Goal: Use online tool/utility: Utilize a website feature to perform a specific function

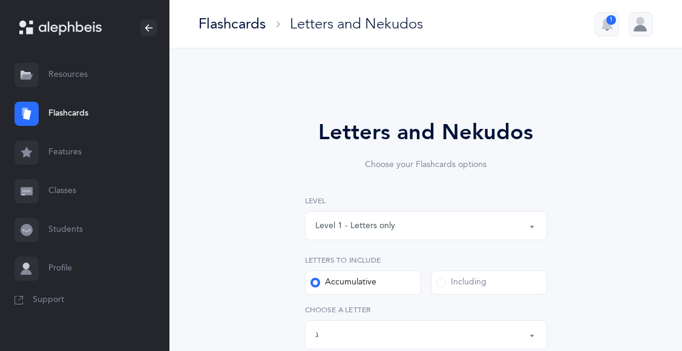
select select "3"
select select "single"
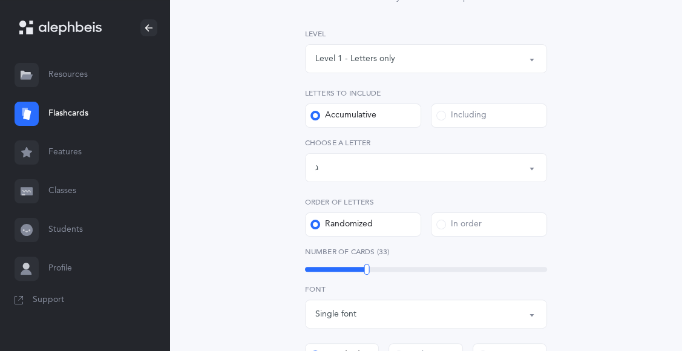
scroll to position [171, 0]
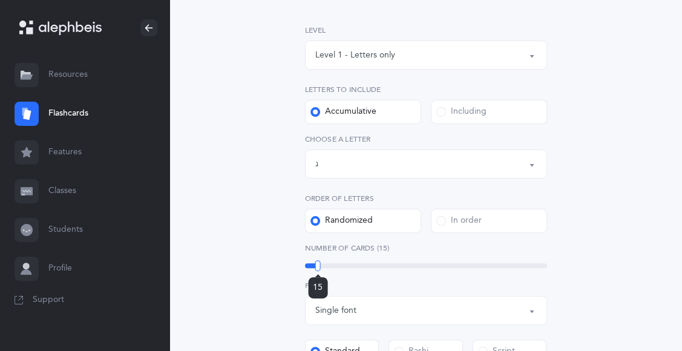
drag, startPoint x: 368, startPoint y: 263, endPoint x: 318, endPoint y: 264, distance: 49.6
click at [318, 264] on div at bounding box center [317, 265] width 5 height 11
click at [530, 168] on button "Letters up until: ג" at bounding box center [426, 163] width 242 height 29
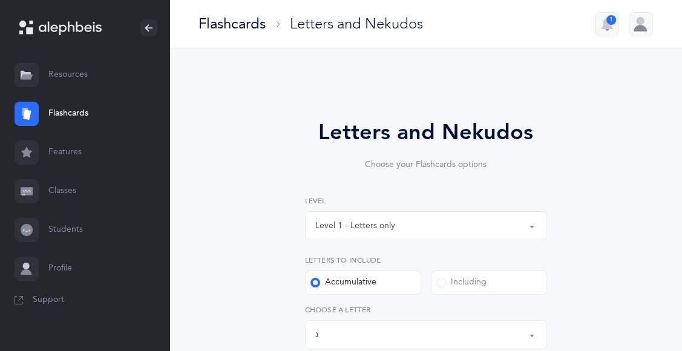
scroll to position [11, 0]
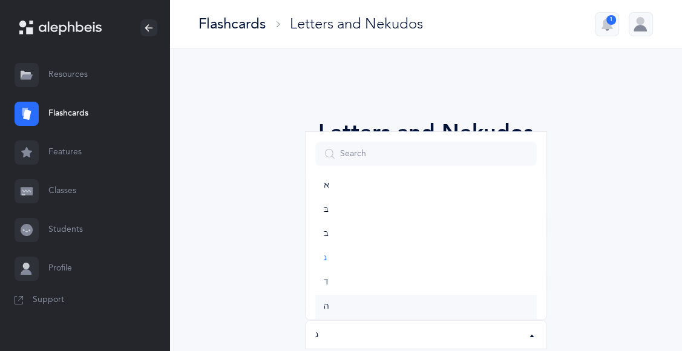
click at [396, 306] on link "ה" at bounding box center [425, 307] width 221 height 24
select select "5"
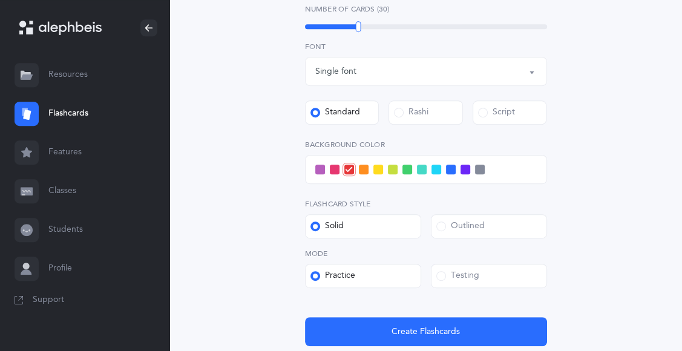
scroll to position [408, 0]
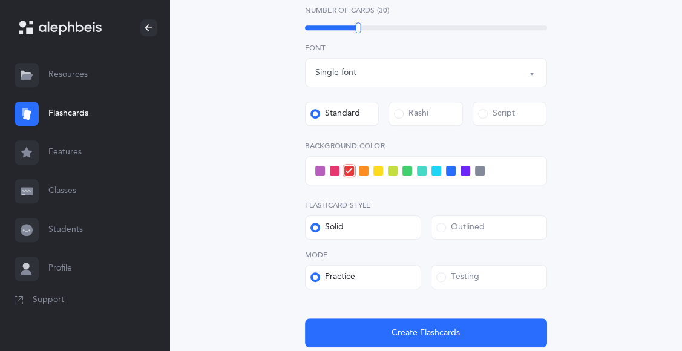
click at [319, 171] on span at bounding box center [320, 171] width 10 height 10
click at [0, 0] on input "checkbox" at bounding box center [0, 0] width 0 height 0
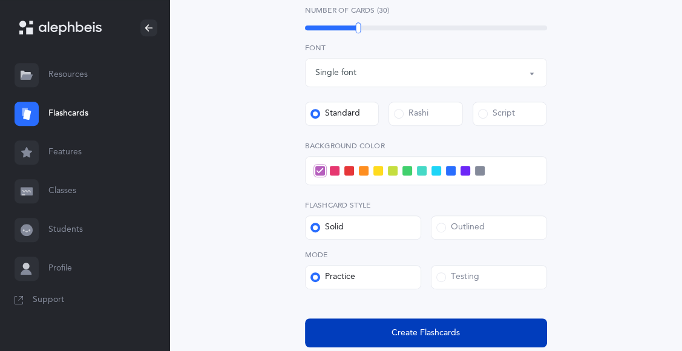
click at [412, 333] on span "Create Flashcards" at bounding box center [425, 333] width 68 height 13
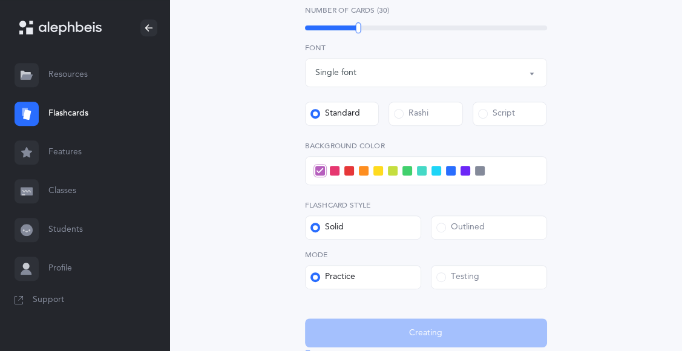
scroll to position [0, 0]
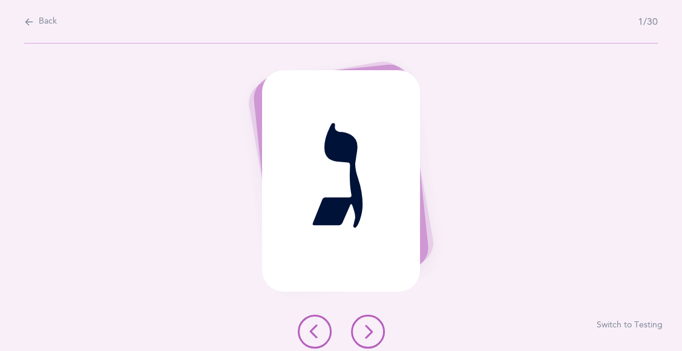
click at [478, 295] on div "ג Switch to Testing" at bounding box center [341, 197] width 682 height 307
click at [383, 325] on button at bounding box center [368, 332] width 34 height 34
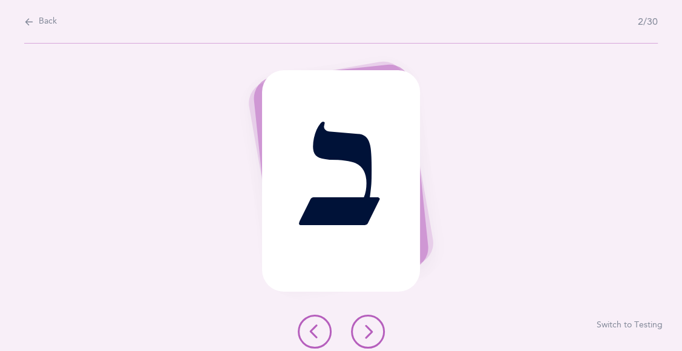
click at [367, 339] on button at bounding box center [368, 332] width 34 height 34
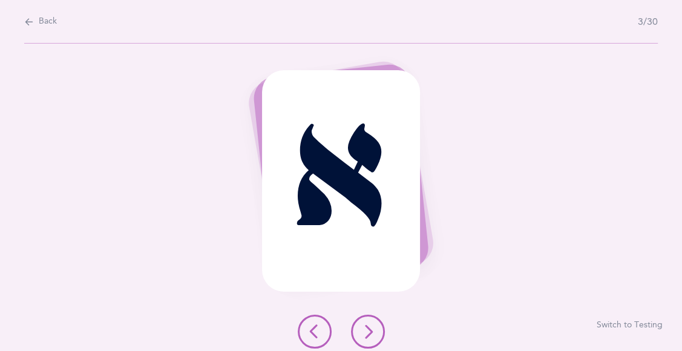
click at [367, 339] on button at bounding box center [368, 332] width 34 height 34
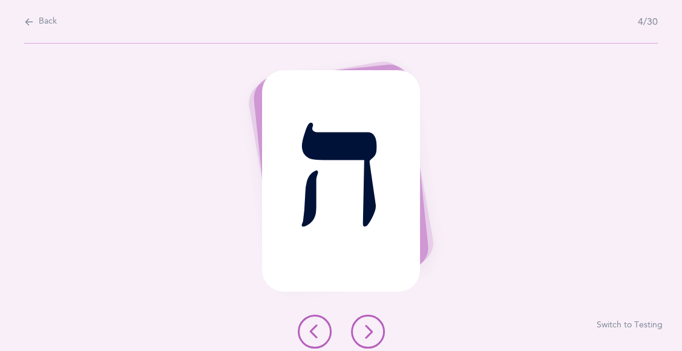
click at [373, 327] on icon at bounding box center [367, 331] width 15 height 15
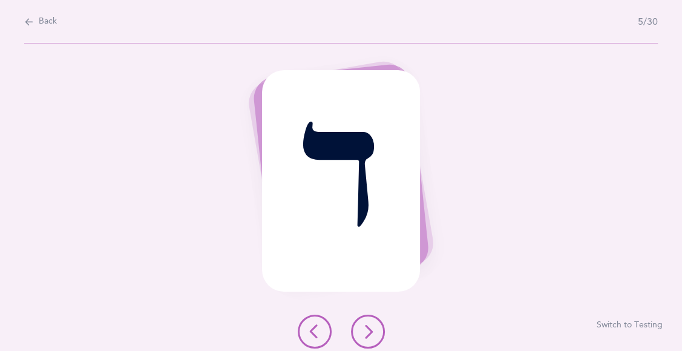
click at [364, 327] on icon at bounding box center [367, 331] width 15 height 15
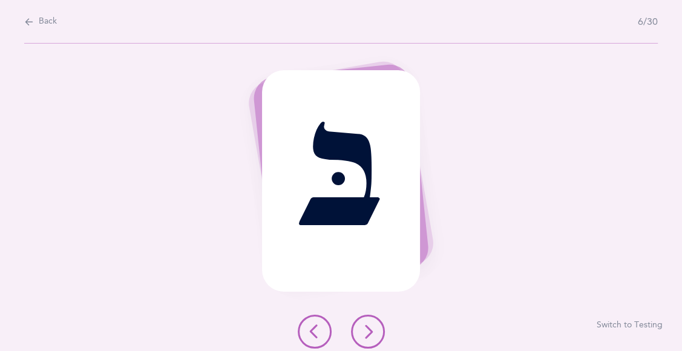
click at [367, 330] on icon at bounding box center [367, 331] width 15 height 15
click at [367, 331] on icon at bounding box center [367, 331] width 15 height 15
click at [363, 330] on icon at bounding box center [367, 331] width 15 height 15
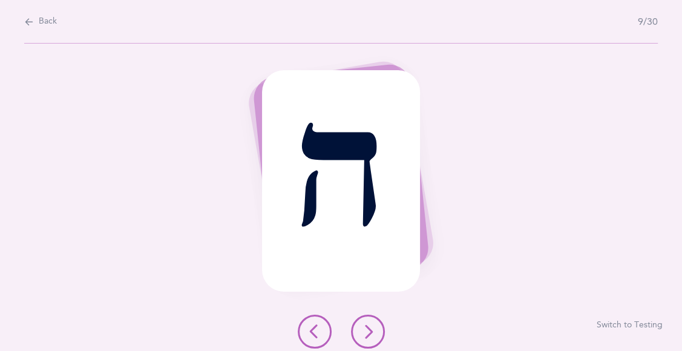
click at [365, 333] on icon at bounding box center [367, 331] width 15 height 15
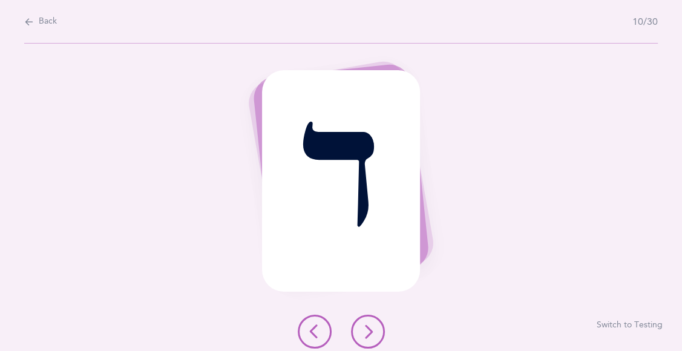
click at [367, 333] on icon at bounding box center [367, 331] width 15 height 15
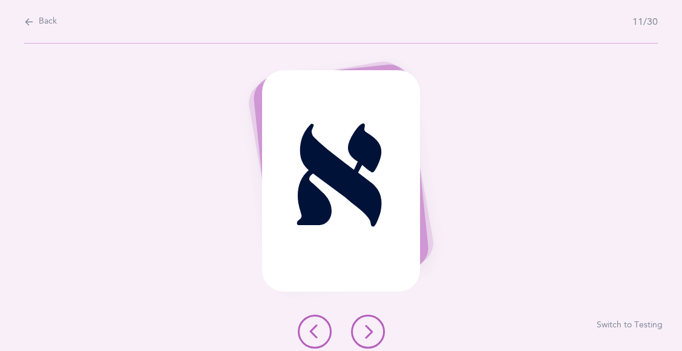
click at [368, 336] on icon at bounding box center [367, 331] width 15 height 15
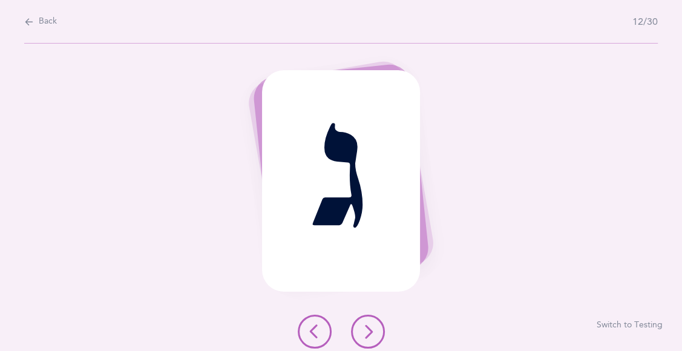
click at [368, 336] on icon at bounding box center [367, 331] width 15 height 15
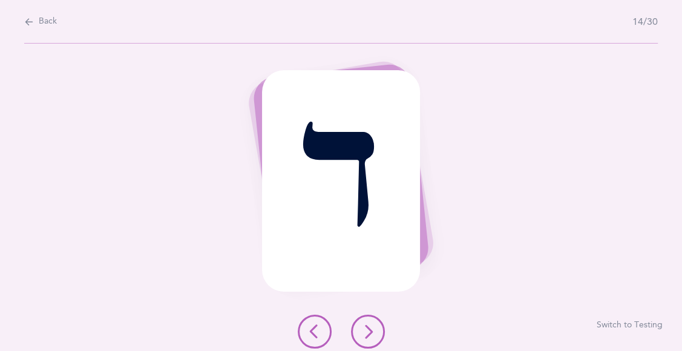
click at [368, 336] on icon at bounding box center [367, 331] width 15 height 15
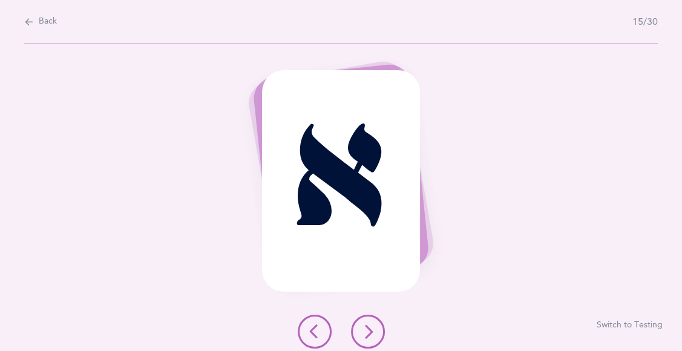
click at [368, 336] on icon at bounding box center [367, 331] width 15 height 15
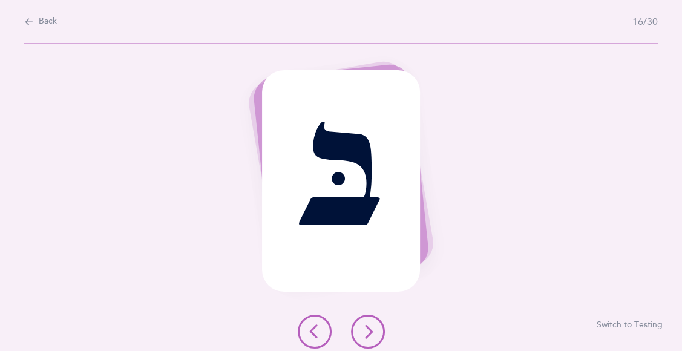
click at [369, 336] on icon at bounding box center [367, 331] width 15 height 15
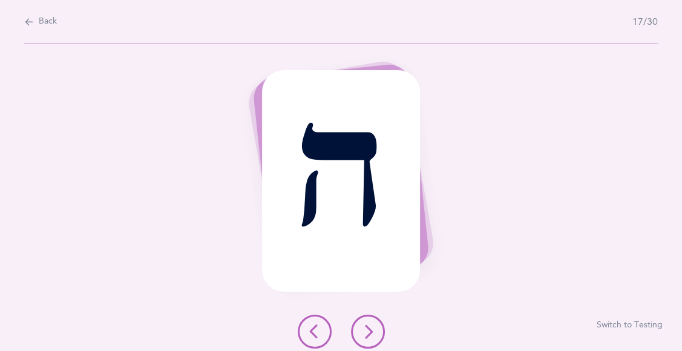
click at [371, 341] on button at bounding box center [368, 332] width 34 height 34
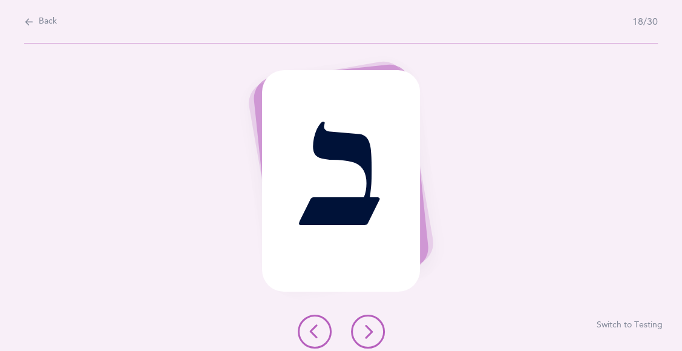
click at [372, 324] on icon at bounding box center [367, 331] width 15 height 15
click at [371, 333] on icon at bounding box center [367, 331] width 15 height 15
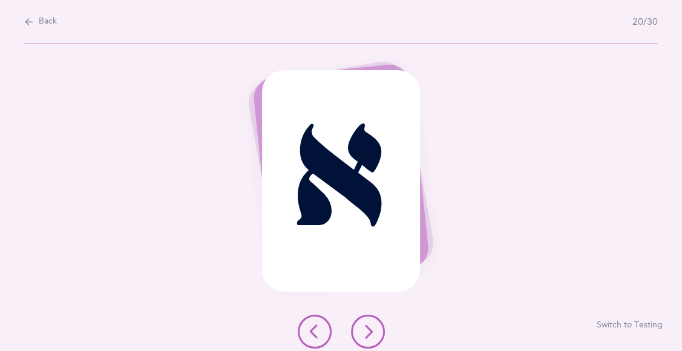
click at [369, 337] on icon at bounding box center [367, 331] width 15 height 15
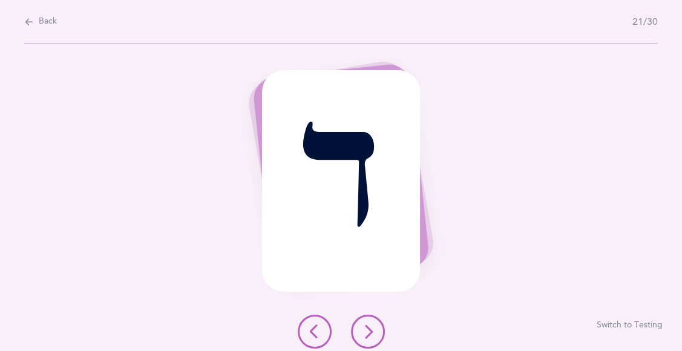
click at [363, 332] on icon at bounding box center [367, 331] width 15 height 15
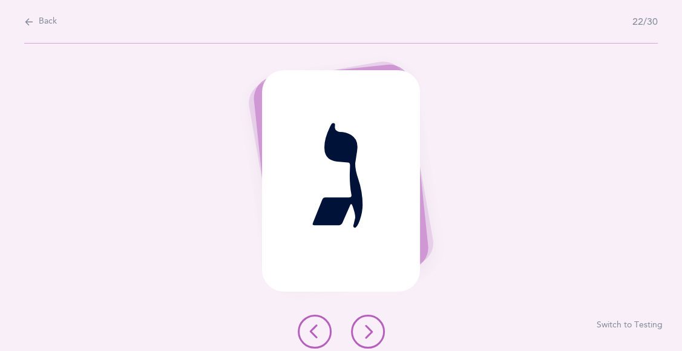
click at [365, 332] on icon at bounding box center [367, 331] width 15 height 15
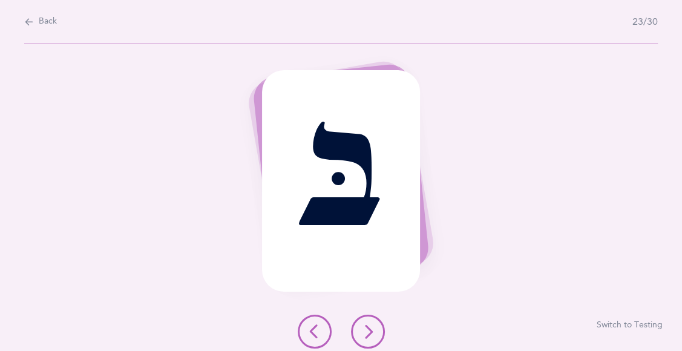
click at [375, 330] on button at bounding box center [368, 332] width 34 height 34
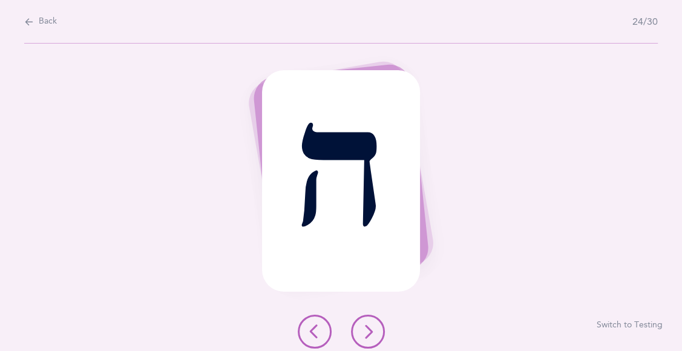
click at [378, 318] on button at bounding box center [368, 332] width 34 height 34
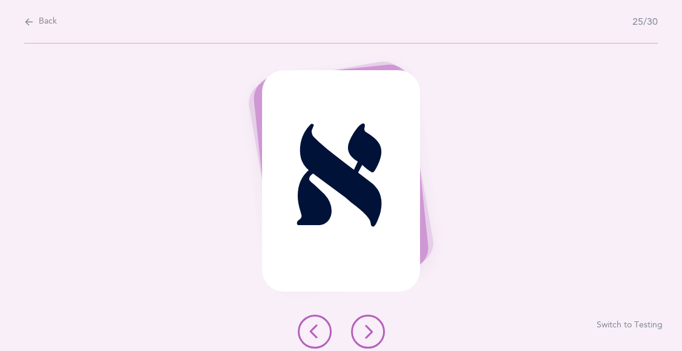
click at [364, 328] on icon at bounding box center [367, 331] width 15 height 15
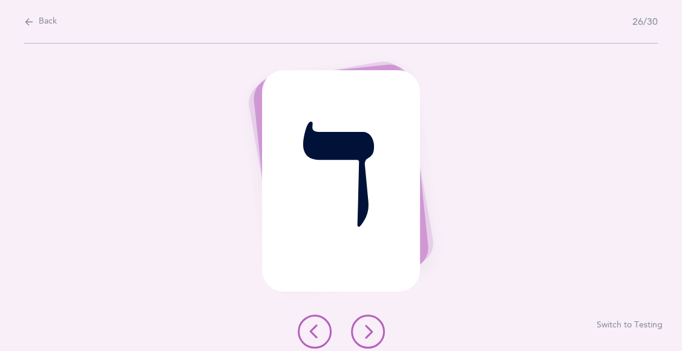
click at [368, 334] on icon at bounding box center [367, 331] width 15 height 15
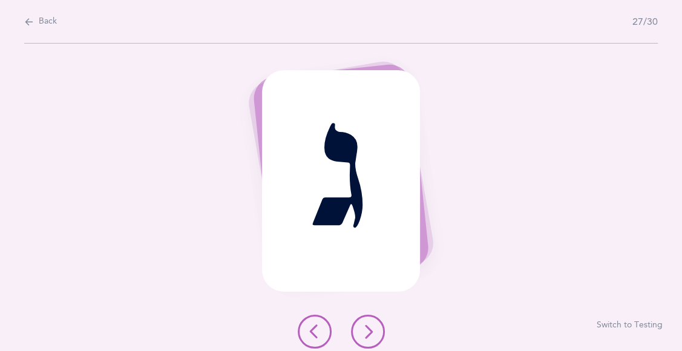
click at [367, 336] on icon at bounding box center [367, 331] width 15 height 15
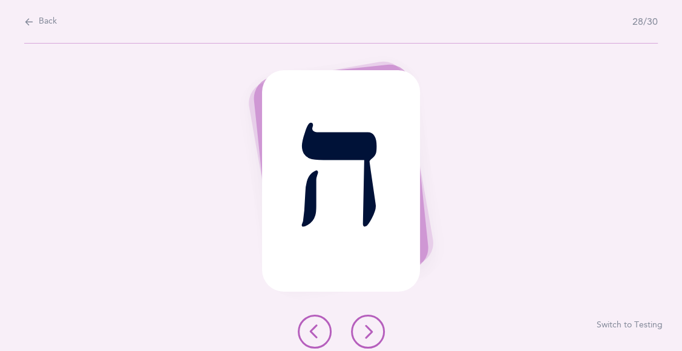
click at [368, 338] on button at bounding box center [368, 332] width 34 height 34
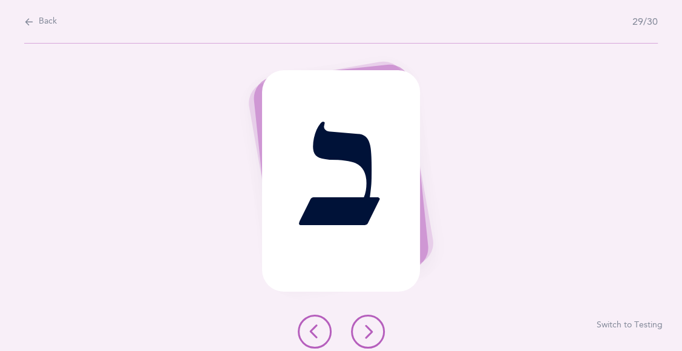
click at [371, 342] on button at bounding box center [368, 332] width 34 height 34
click at [368, 334] on icon at bounding box center [367, 331] width 15 height 15
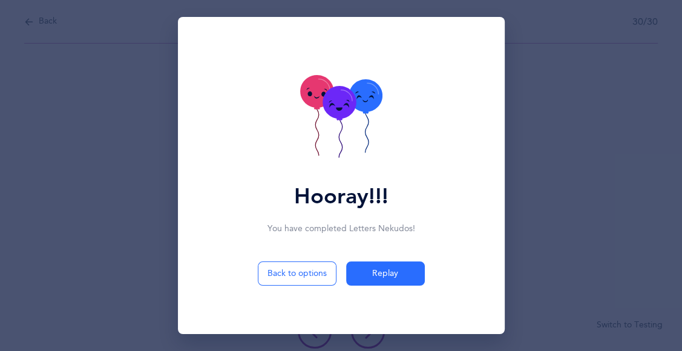
click at [351, 106] on icon at bounding box center [338, 102] width 33 height 33
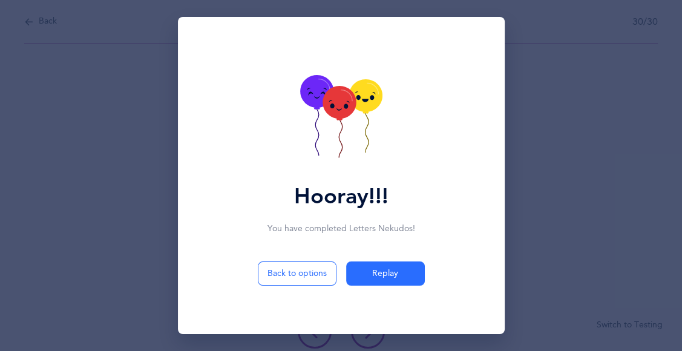
click at [351, 106] on icon at bounding box center [338, 102] width 33 height 33
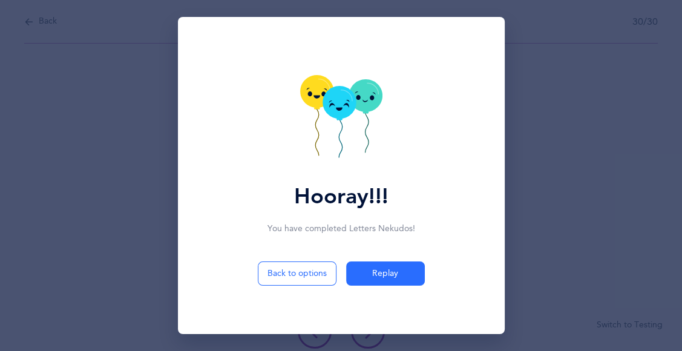
click at [351, 106] on icon at bounding box center [338, 102] width 33 height 33
click at [351, 107] on icon at bounding box center [338, 102] width 33 height 33
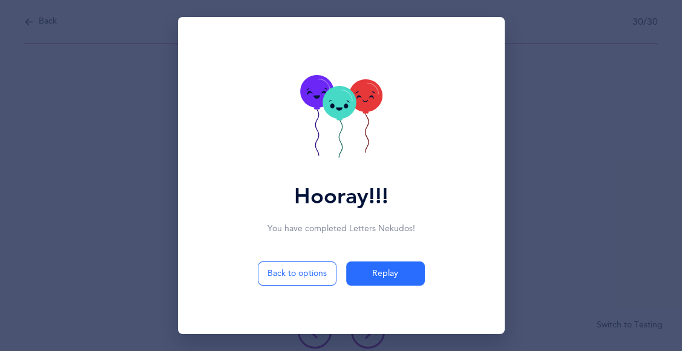
click at [351, 116] on icon at bounding box center [341, 118] width 82 height 86
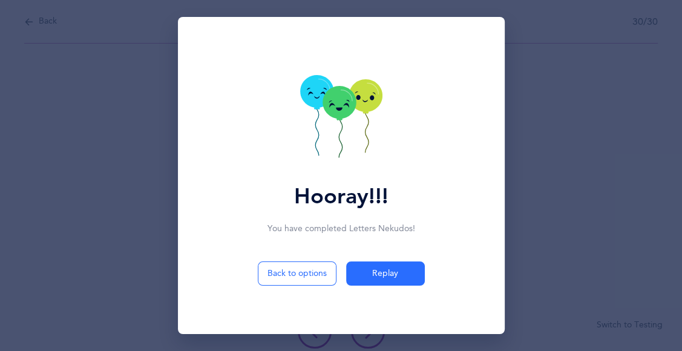
click at [351, 116] on icon at bounding box center [341, 118] width 82 height 86
